Goal: Information Seeking & Learning: Learn about a topic

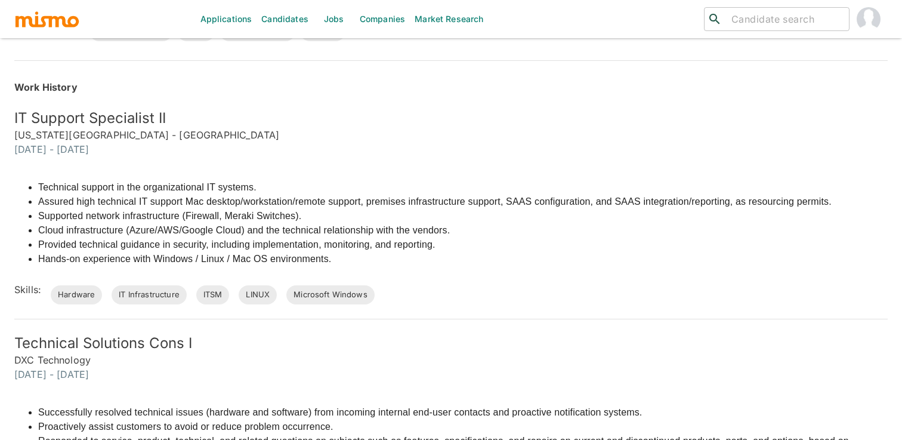
scroll to position [438, 0]
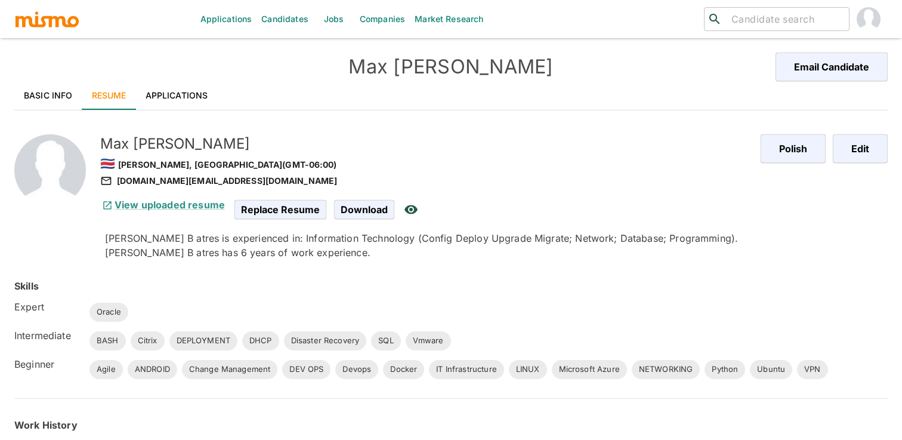
click at [555, 153] on div "🇨🇷 Heredia, Costa Rica (GMT-06:00)" at bounding box center [425, 163] width 651 height 20
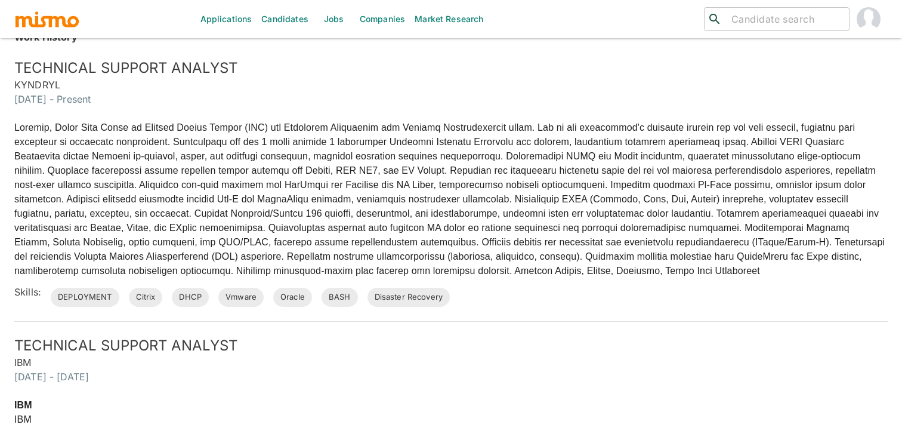
scroll to position [401, 0]
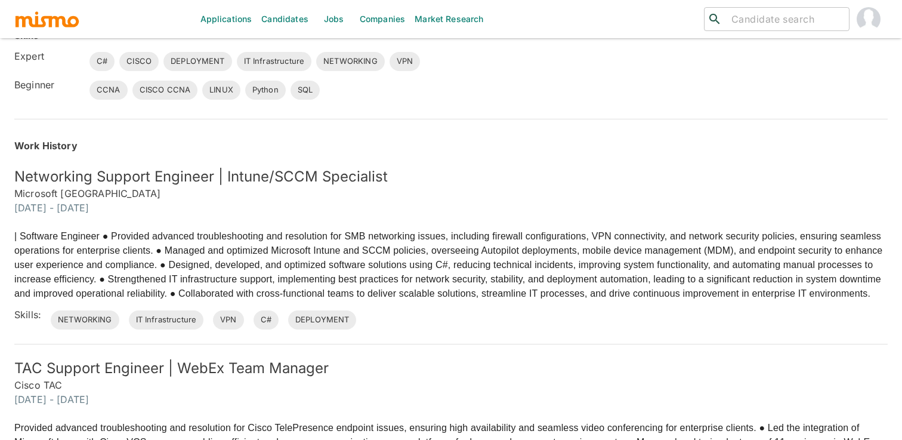
click at [522, 176] on h5 "Networking Support Engineer | Intune/SCCM Specialist" at bounding box center [450, 176] width 873 height 19
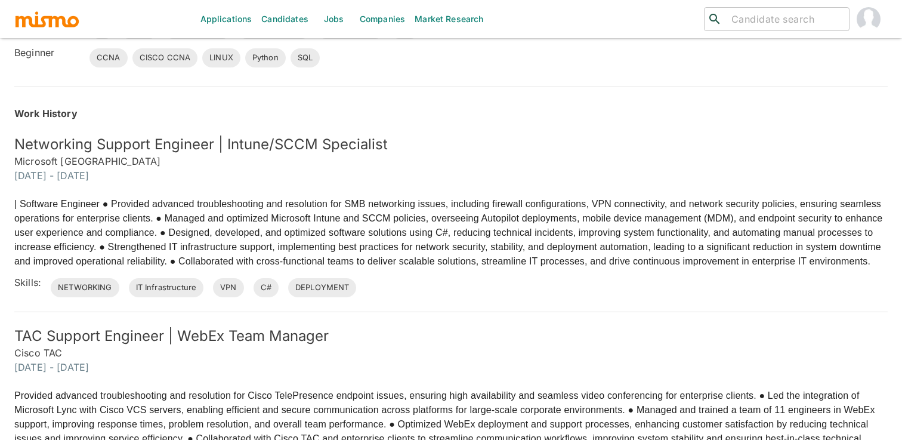
scroll to position [298, 0]
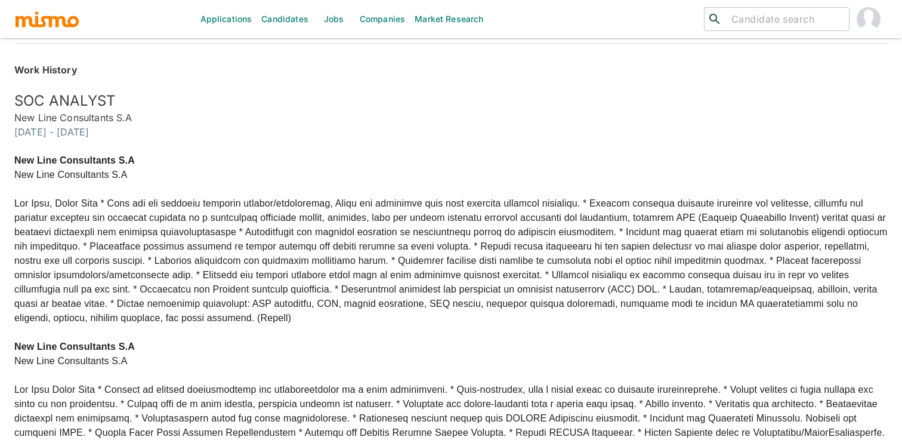
scroll to position [391, 0]
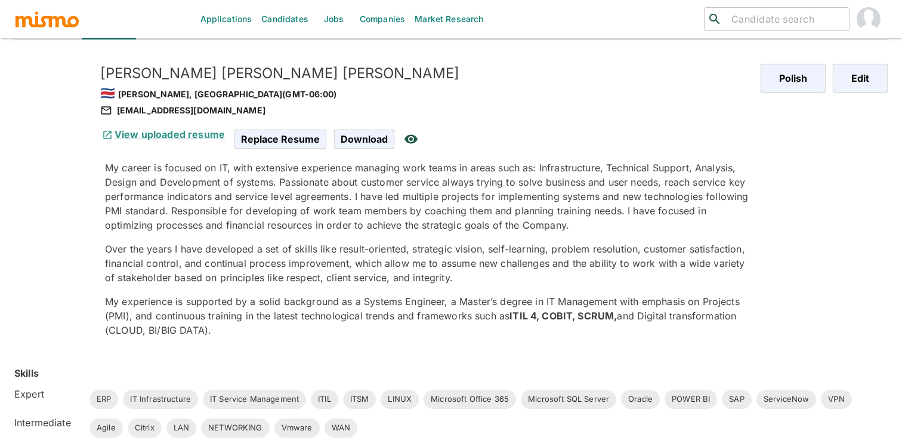
scroll to position [97, 0]
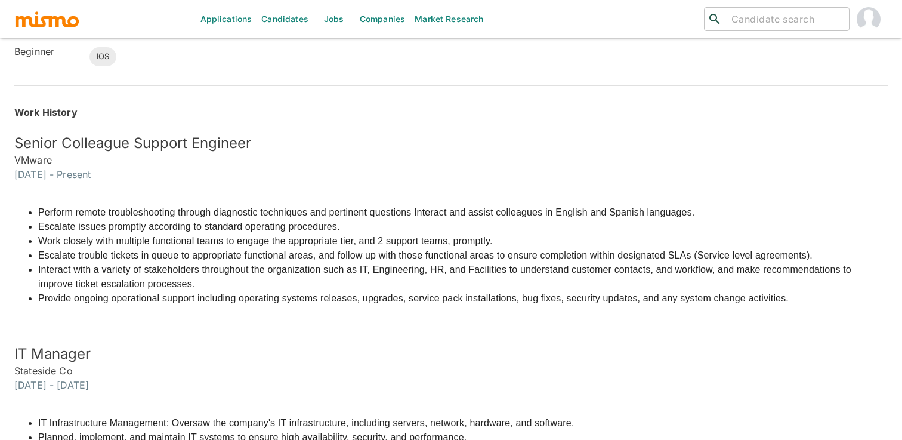
scroll to position [380, 0]
